Goal: Transaction & Acquisition: Purchase product/service

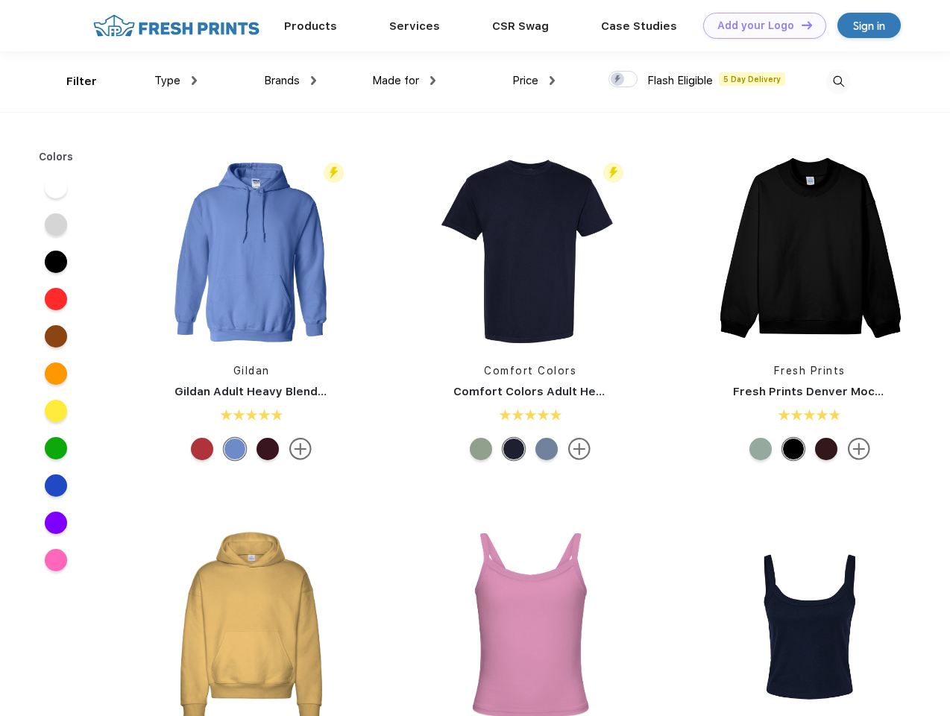
click at [759, 25] on link "Add your Logo Design Tool" at bounding box center [764, 26] width 123 height 26
click at [0, 0] on div "Design Tool" at bounding box center [0, 0] width 0 height 0
click at [800, 25] on link "Add your Logo Design Tool" at bounding box center [764, 26] width 123 height 26
click at [72, 81] on div "Filter" at bounding box center [81, 81] width 31 height 17
click at [176, 81] on span "Type" at bounding box center [167, 80] width 26 height 13
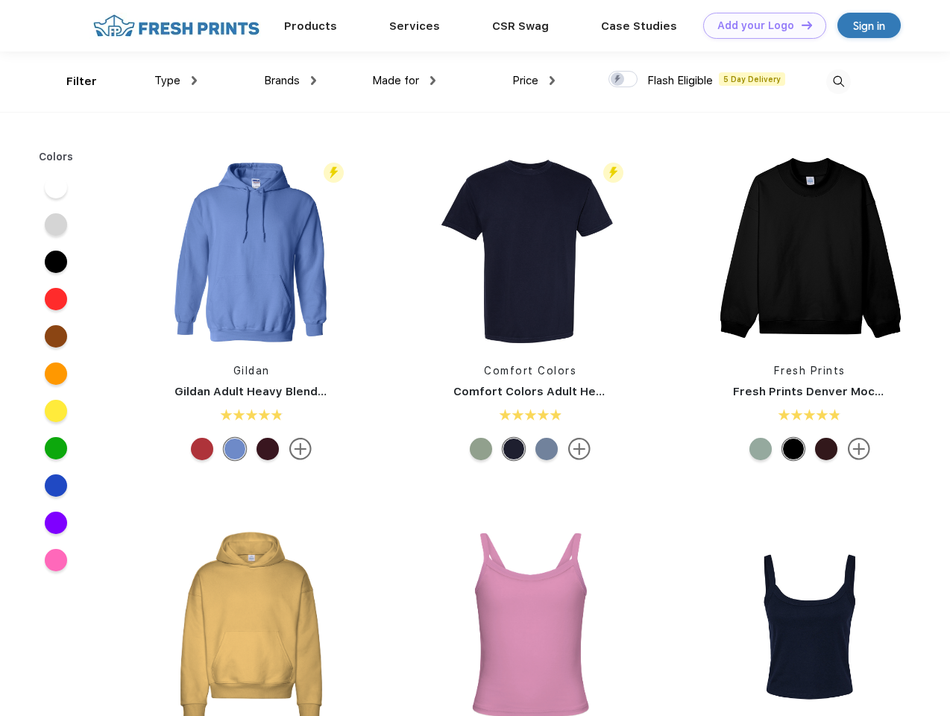
click at [290, 81] on span "Brands" at bounding box center [282, 80] width 36 height 13
click at [404, 81] on span "Made for" at bounding box center [395, 80] width 47 height 13
click at [534, 81] on span "Price" at bounding box center [525, 80] width 26 height 13
click at [623, 80] on div at bounding box center [622, 79] width 29 height 16
click at [618, 80] on input "checkbox" at bounding box center [613, 75] width 10 height 10
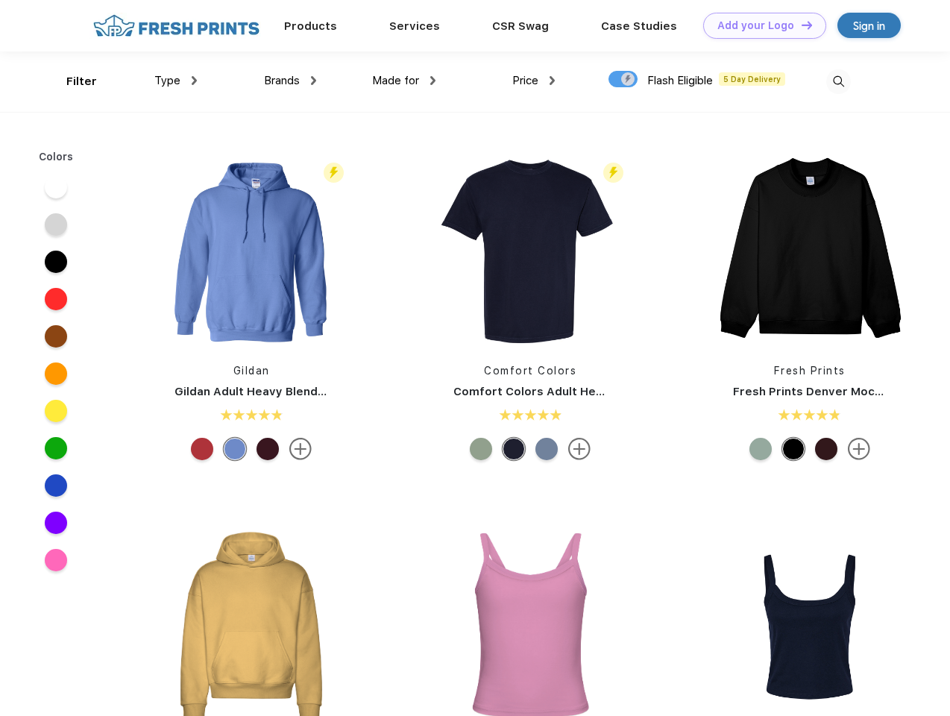
click at [838, 81] on img at bounding box center [838, 81] width 25 height 25
